Goal: Task Accomplishment & Management: Manage account settings

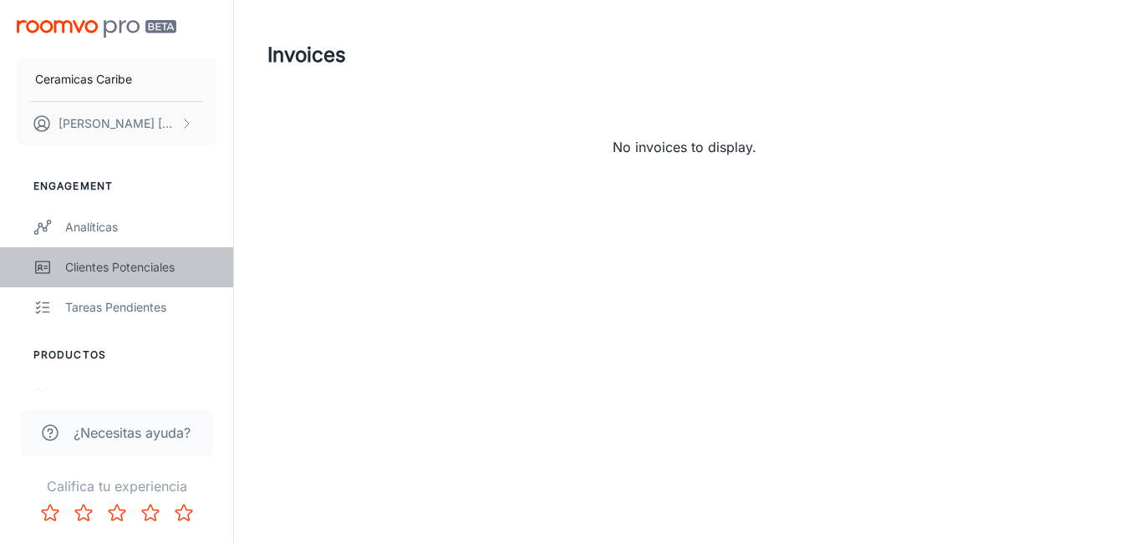
click at [88, 268] on div "Clientes potenciales" at bounding box center [140, 267] width 151 height 18
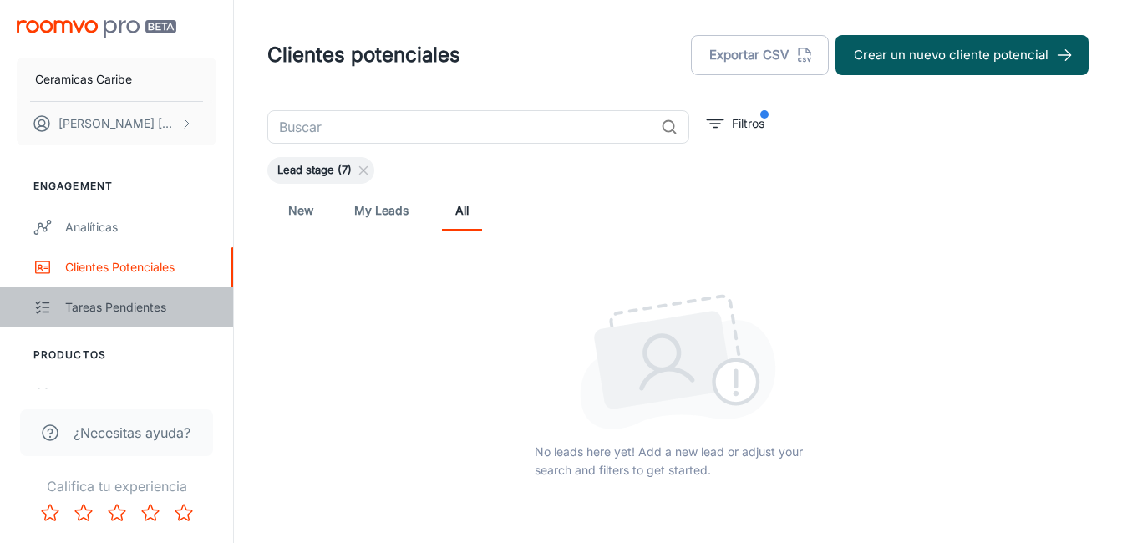
click at [96, 302] on div "Tareas pendientes" at bounding box center [140, 307] width 151 height 18
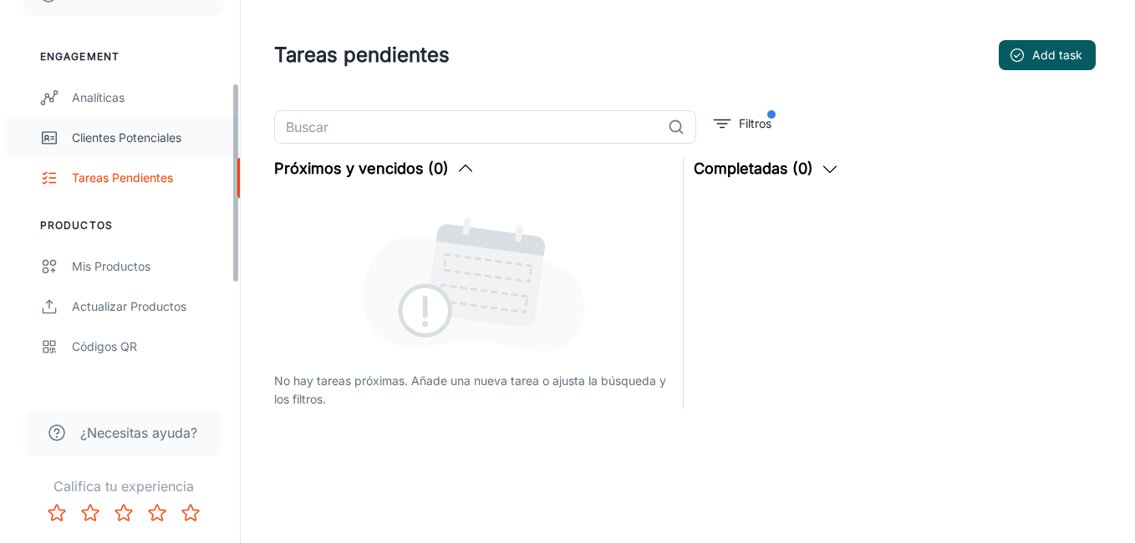
scroll to position [167, 0]
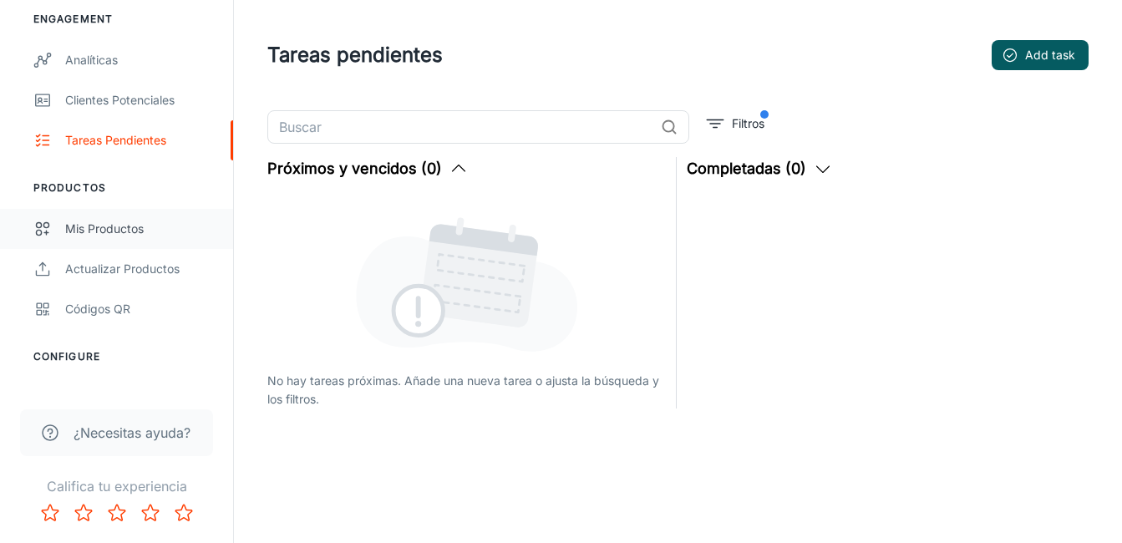
click at [106, 231] on div "Mis productos" at bounding box center [140, 229] width 151 height 18
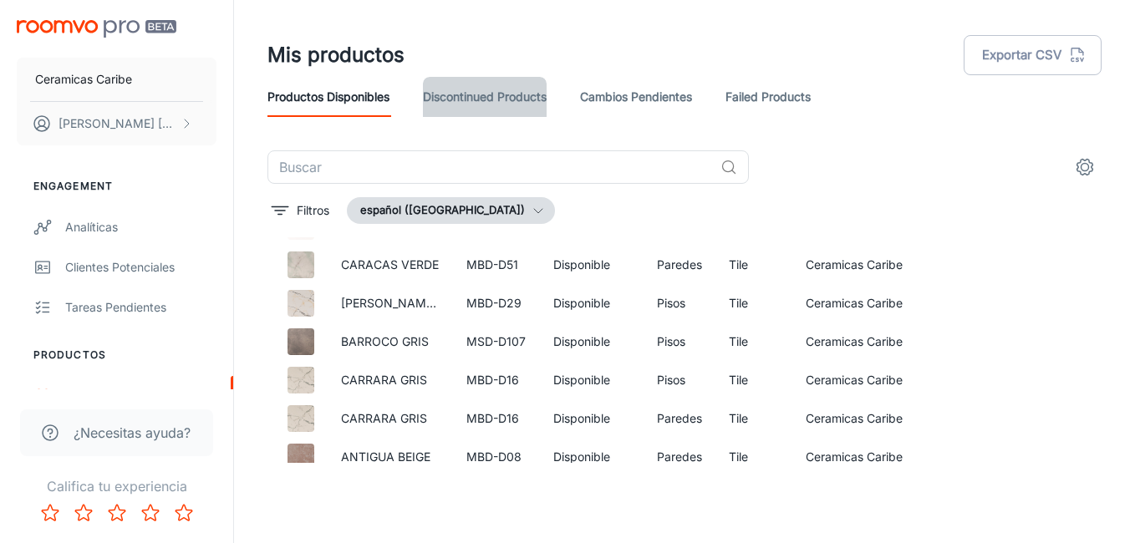
click at [485, 98] on link "Discontinued Products" at bounding box center [485, 97] width 124 height 40
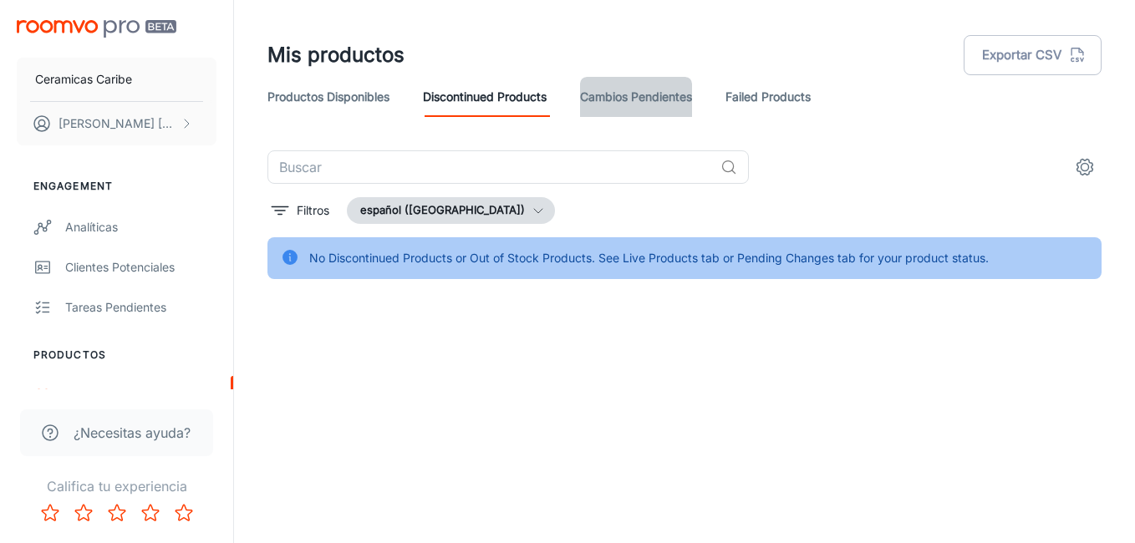
click at [641, 97] on link "Cambios pendientes" at bounding box center [636, 97] width 112 height 40
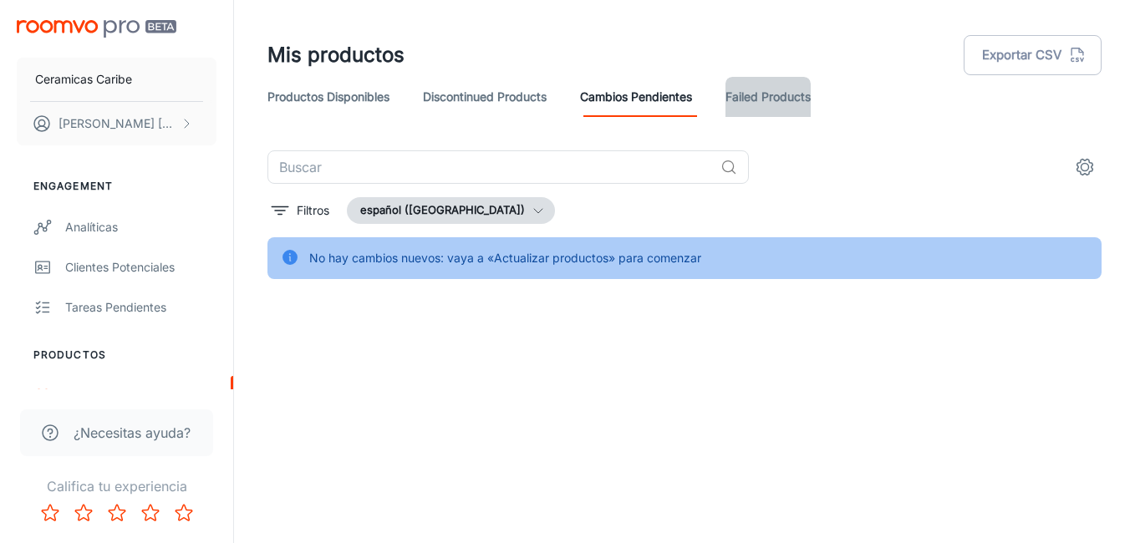
click at [756, 97] on link "Failed Products" at bounding box center [767, 97] width 85 height 40
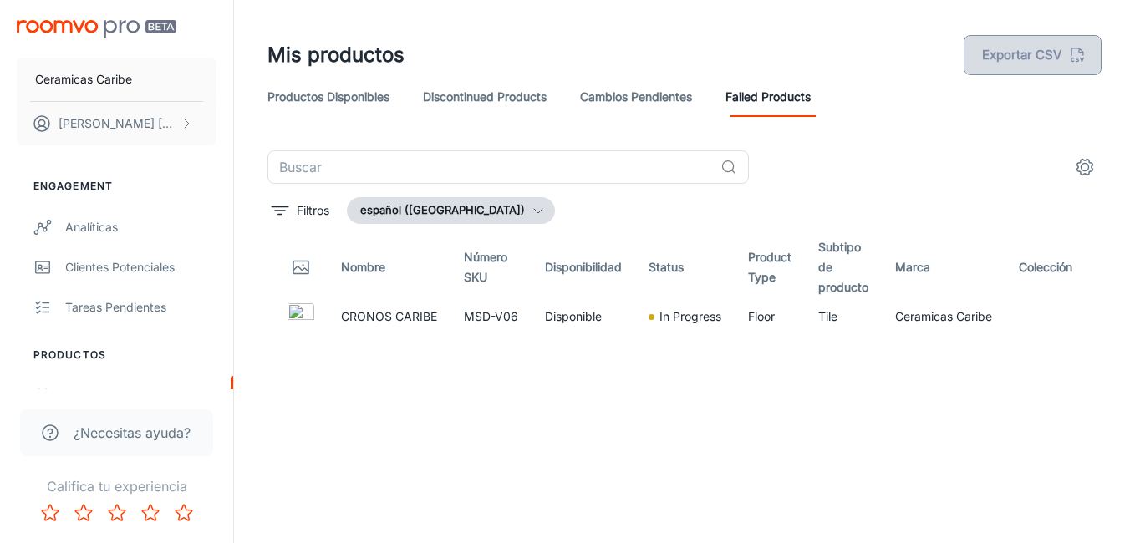
click at [1015, 58] on button "Exportar CSV" at bounding box center [1032, 55] width 138 height 40
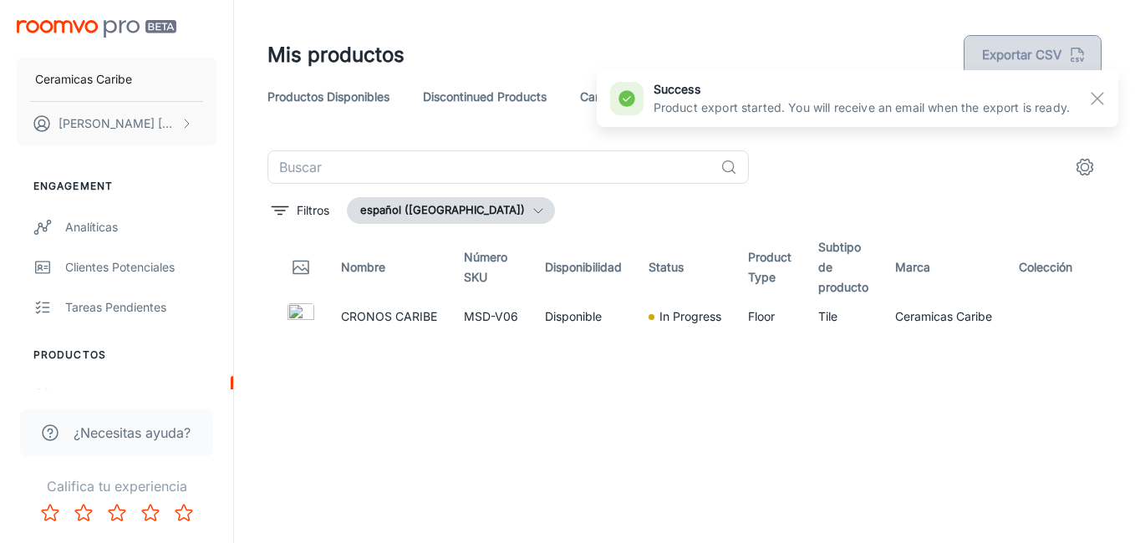
click at [1015, 58] on button "Exportar CSV" at bounding box center [1032, 55] width 138 height 40
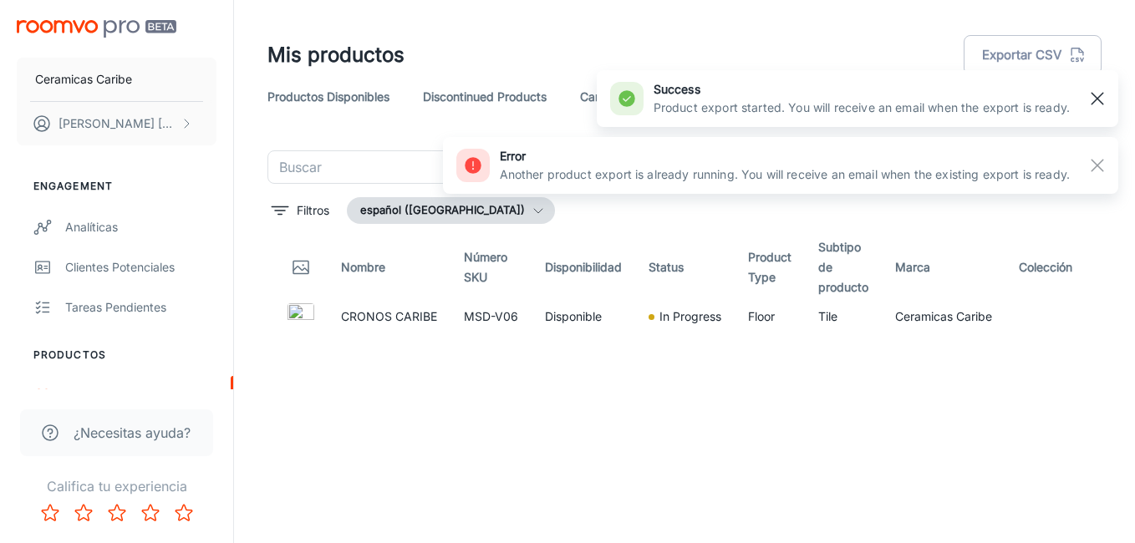
click at [1092, 98] on rect "button" at bounding box center [1097, 99] width 20 height 20
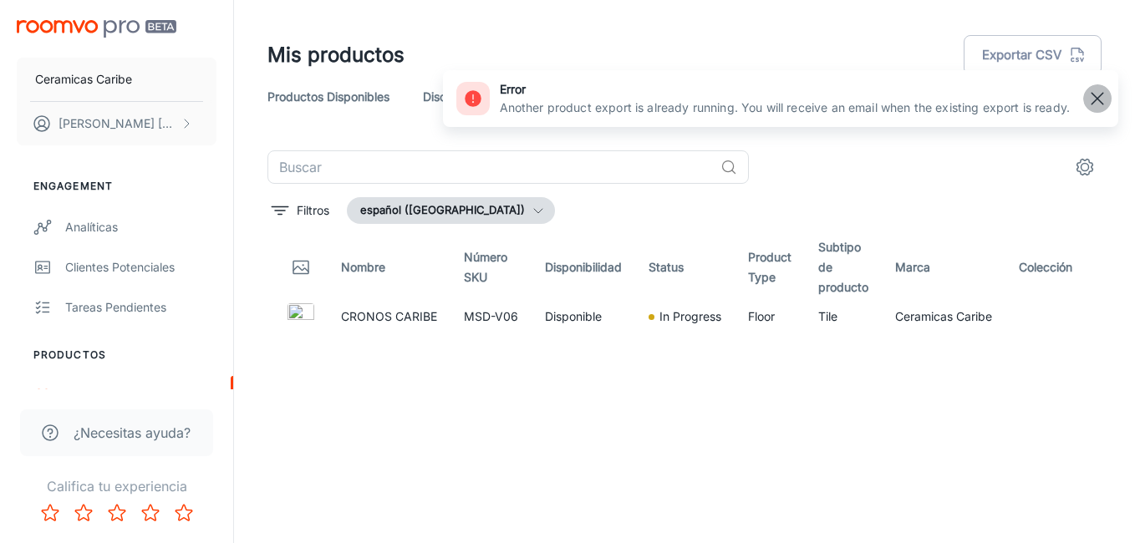
click at [1096, 99] on line "button" at bounding box center [1097, 99] width 12 height 12
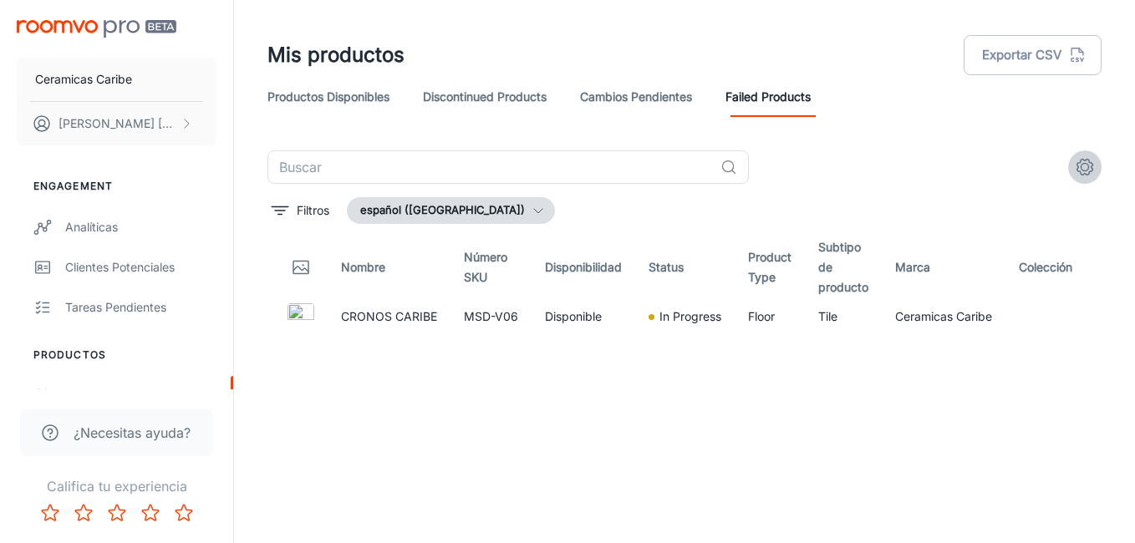
click at [1080, 164] on icon "settings" at bounding box center [1085, 167] width 20 height 20
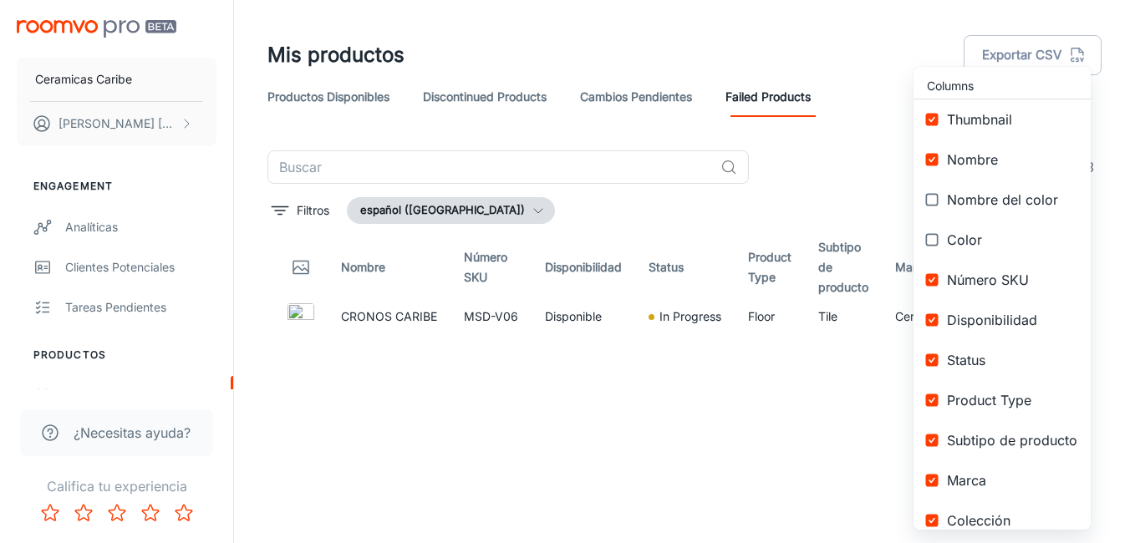
click at [765, 493] on div at bounding box center [567, 271] width 1135 height 543
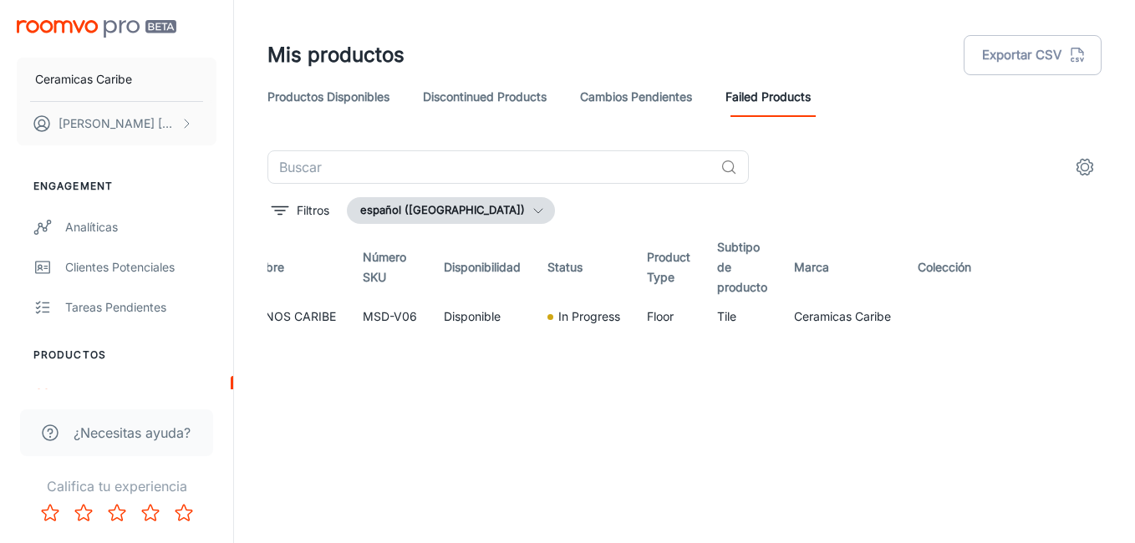
scroll to position [0, 105]
click at [84, 117] on p "[PERSON_NAME]" at bounding box center [117, 123] width 118 height 18
click at [267, 155] on li "Cerrar sesión" at bounding box center [274, 151] width 117 height 28
